Goal: Information Seeking & Learning: Compare options

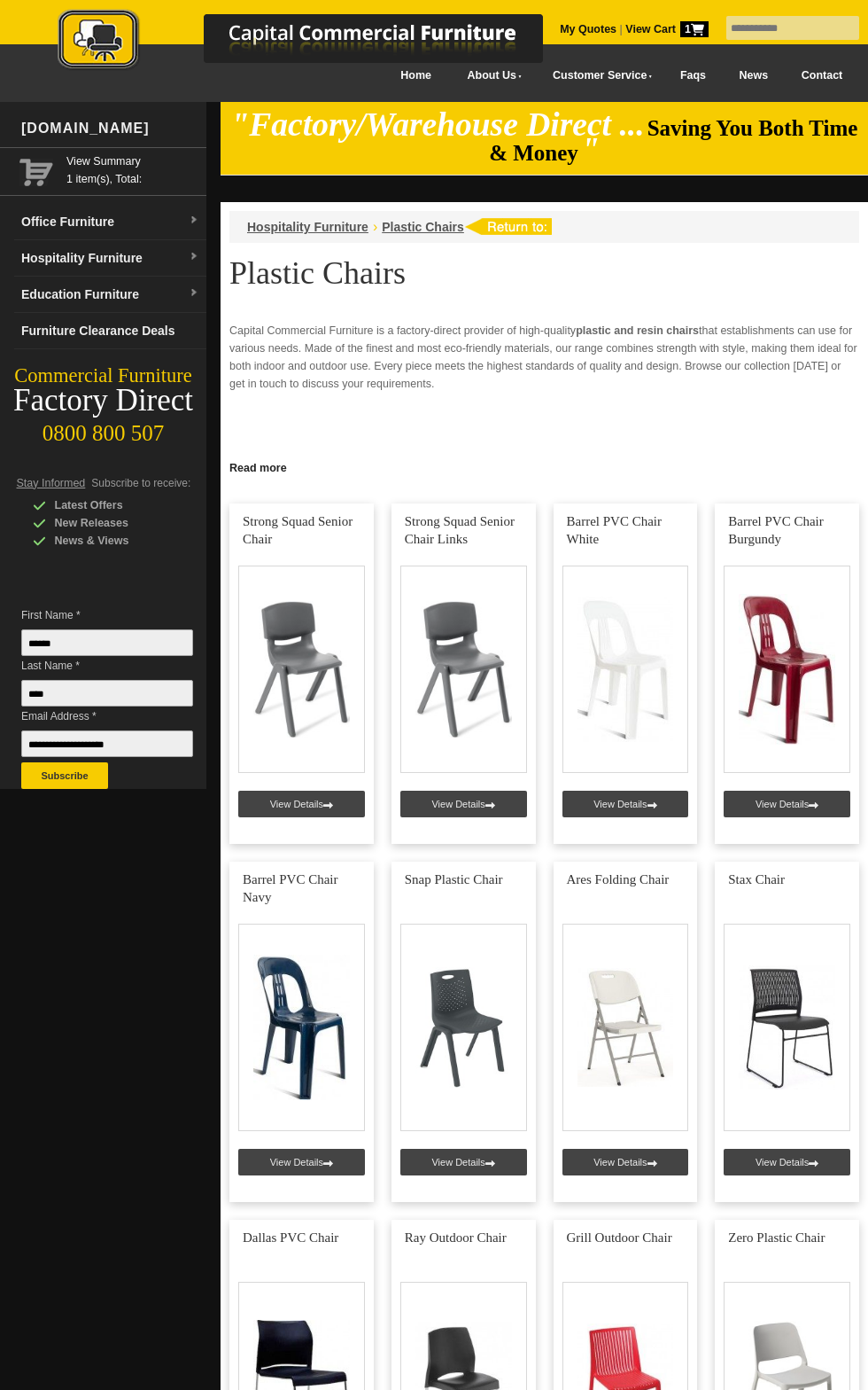
click at [778, 670] on link at bounding box center [787, 673] width 145 height 340
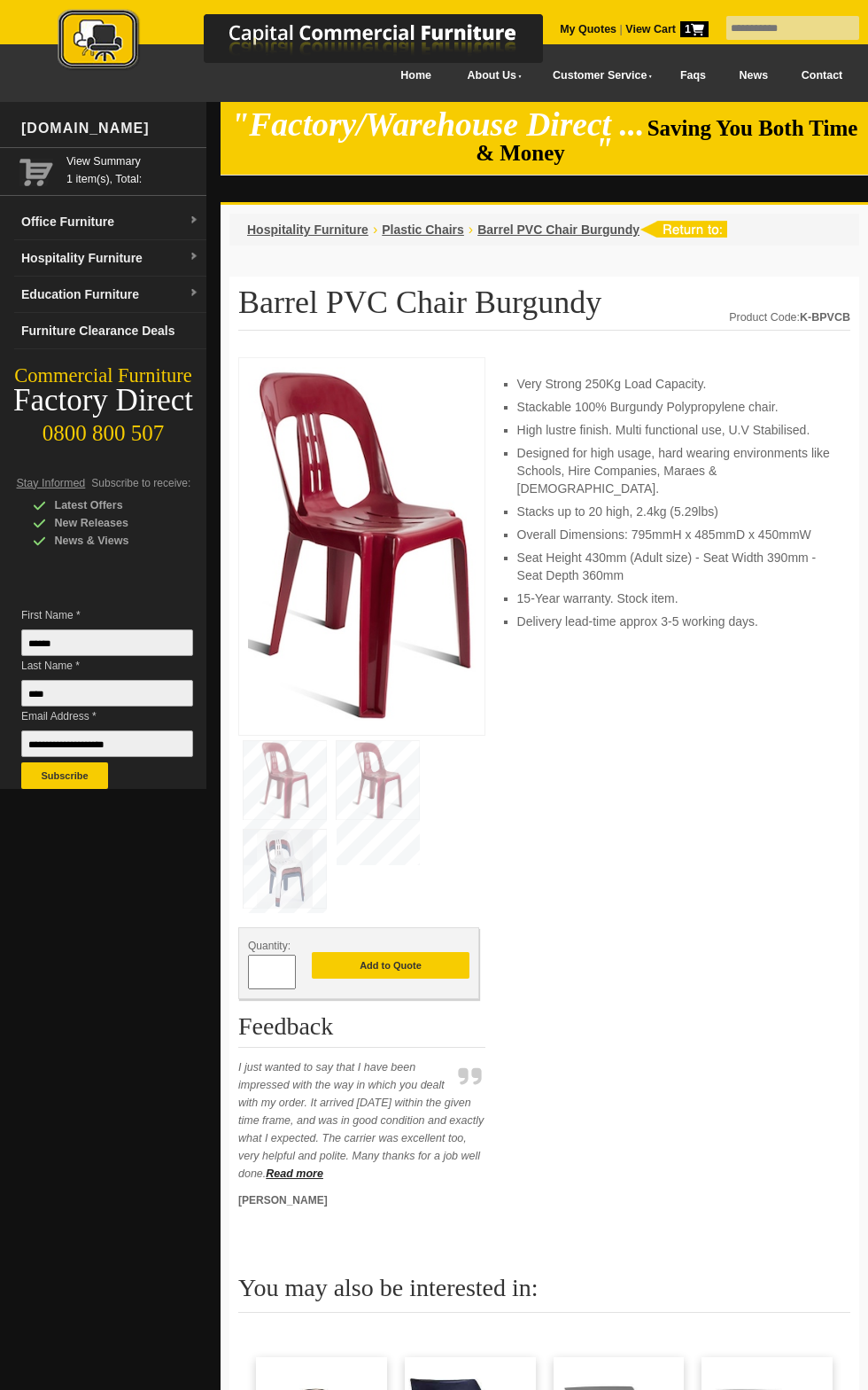
click at [705, 438] on li "High lustre finish. Multi functional use, U.V Stabilised." at bounding box center [675, 430] width 315 height 18
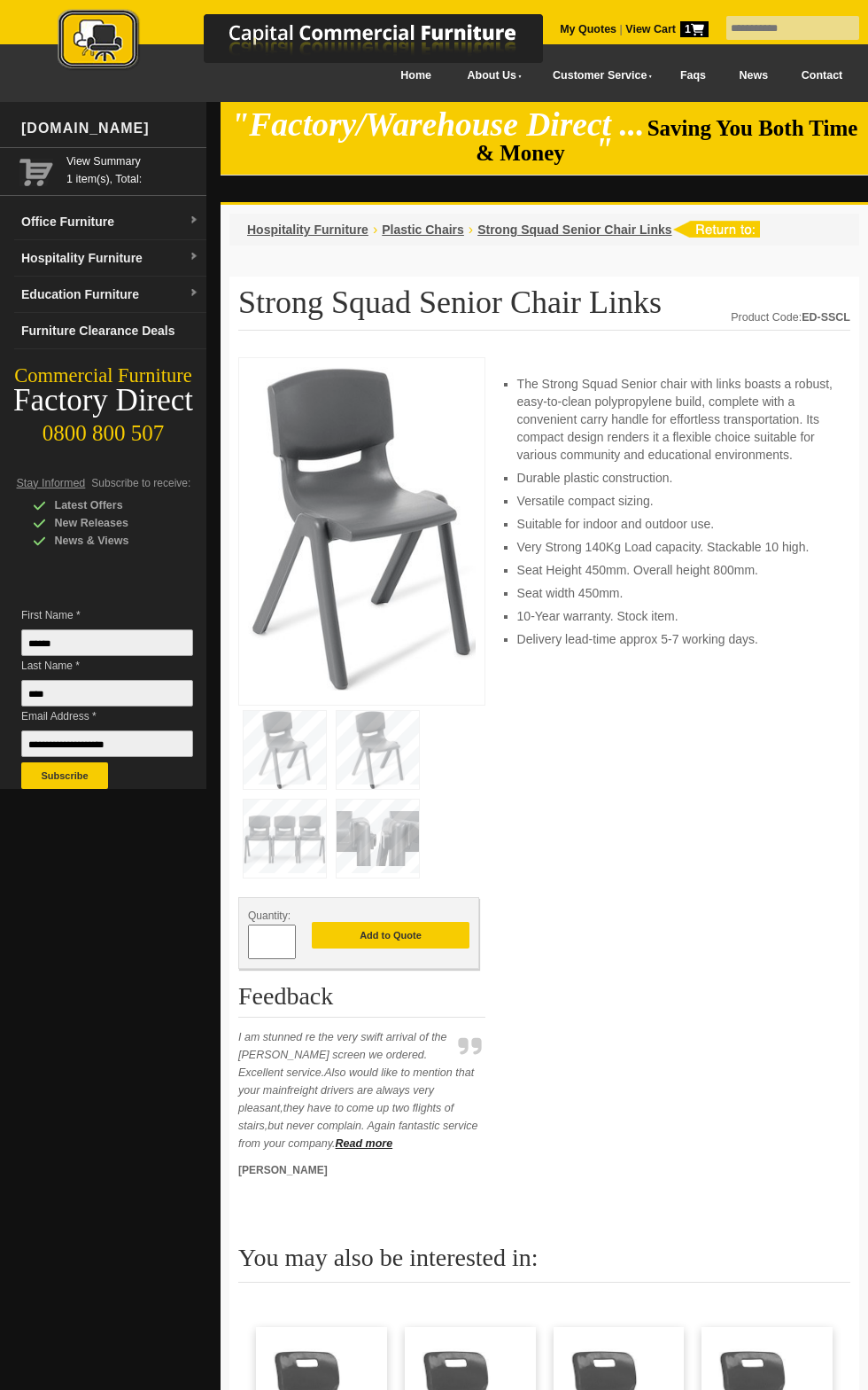
click at [310, 690] on img at bounding box center [362, 529] width 228 height 324
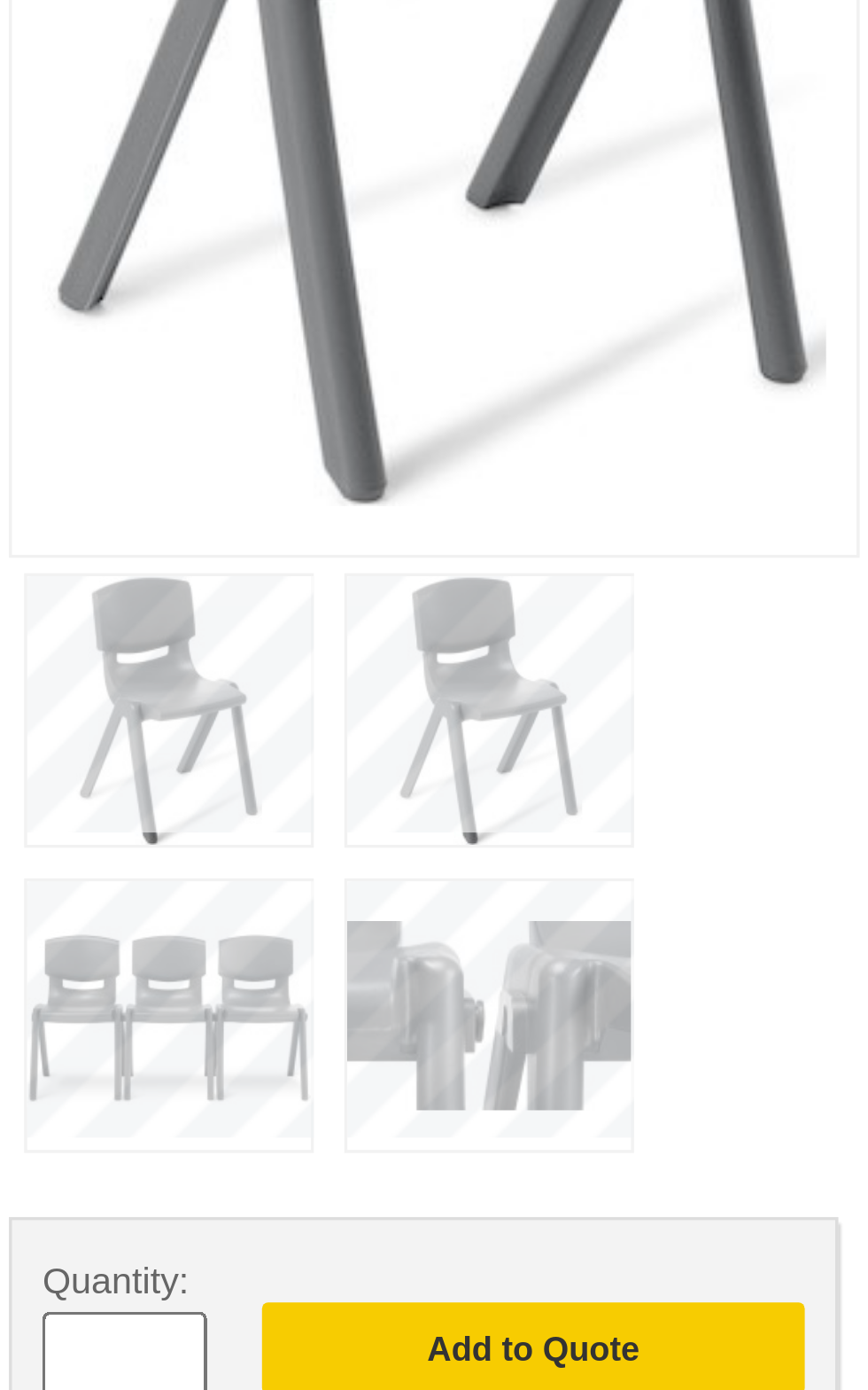
click at [345, 690] on img at bounding box center [362, 529] width 228 height 324
